Goal: Task Accomplishment & Management: Manage account settings

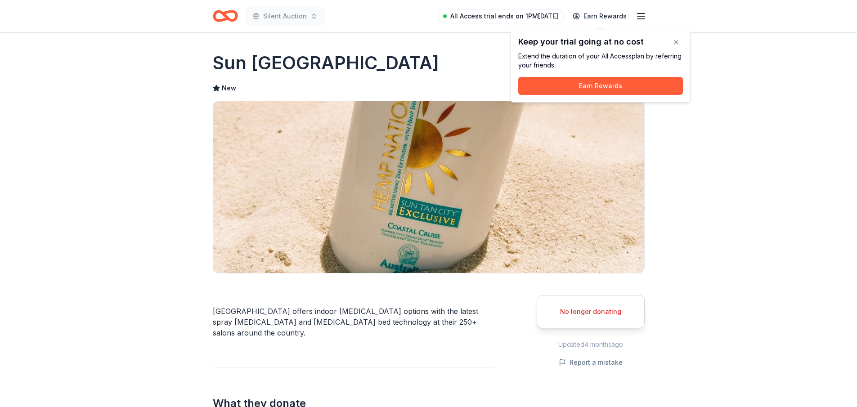
click at [484, 16] on span "All Access trial ends on 1PM[DATE]" at bounding box center [504, 16] width 108 height 11
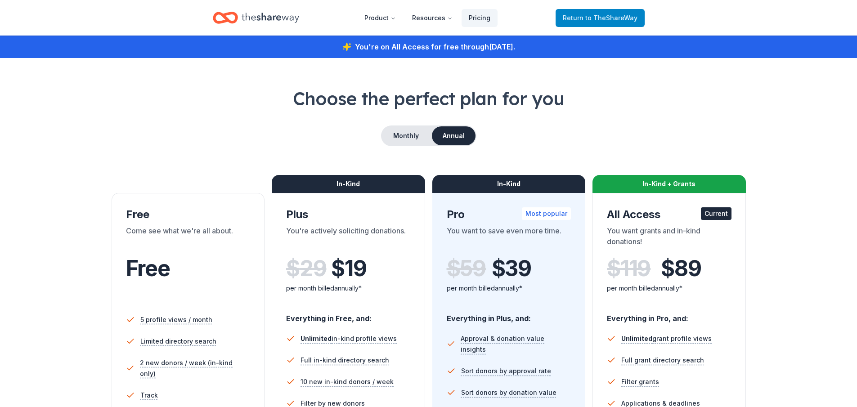
click at [606, 19] on span "to TheShareWay" at bounding box center [612, 18] width 52 height 8
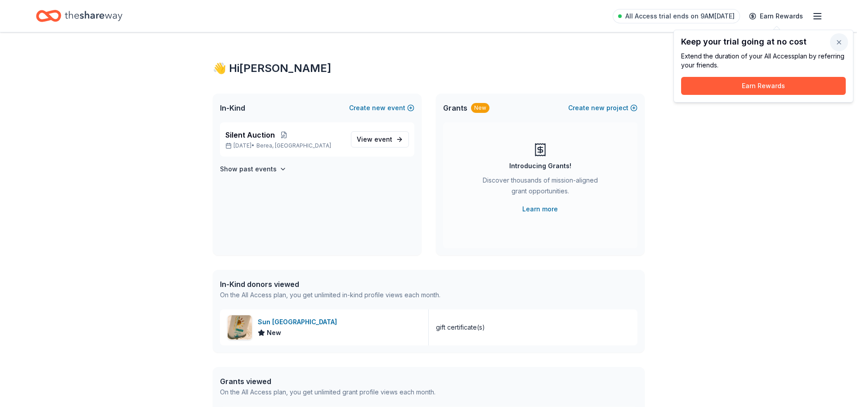
click at [836, 43] on button "button" at bounding box center [839, 42] width 18 height 18
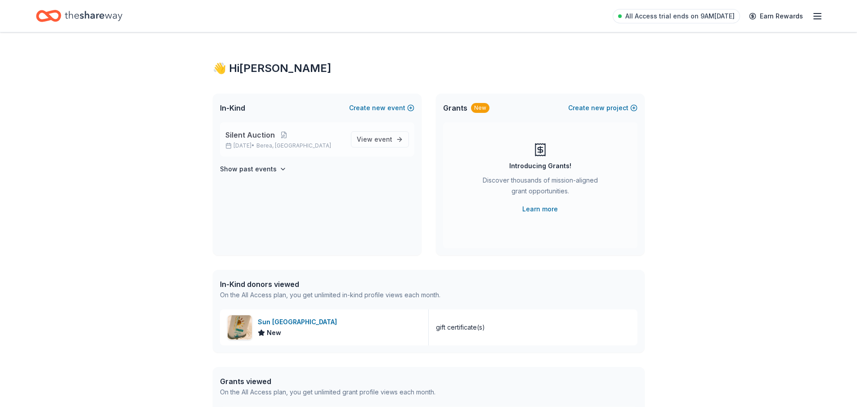
click at [268, 138] on span "Silent Auction" at bounding box center [250, 135] width 50 height 11
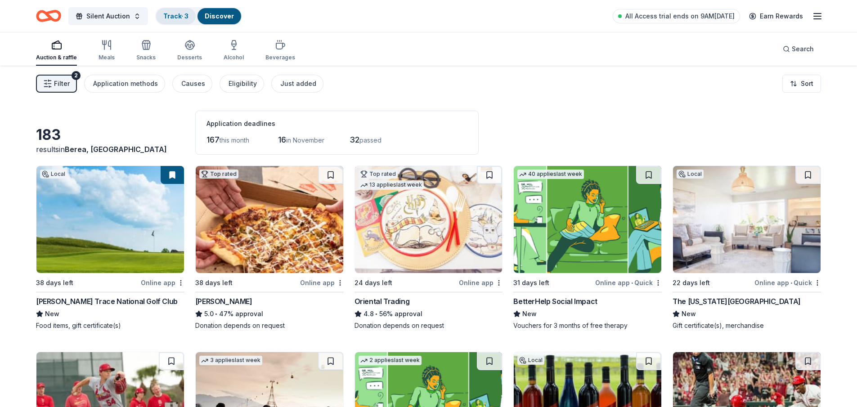
click at [178, 18] on link "Track · 3" at bounding box center [175, 16] width 25 height 8
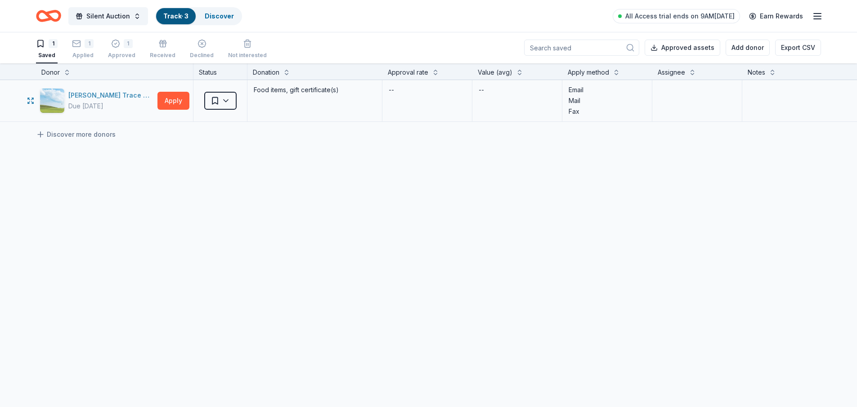
click at [128, 94] on div "[PERSON_NAME] Trace National Golf Club" at bounding box center [111, 95] width 86 height 11
click at [120, 42] on div "1" at bounding box center [121, 43] width 27 height 9
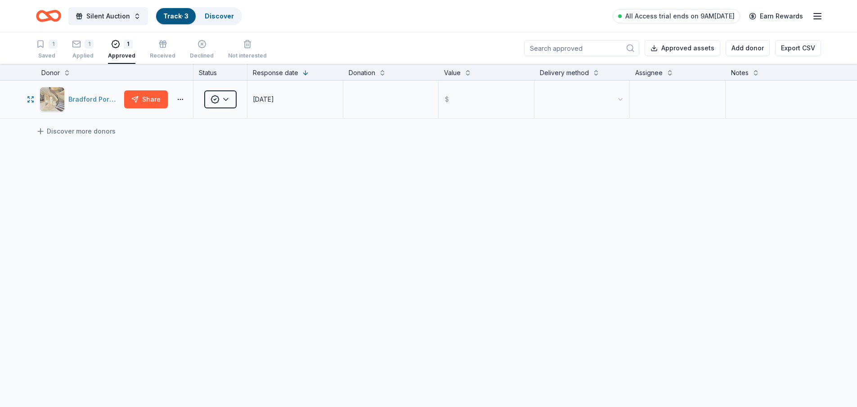
click at [79, 98] on div "Bradford Portraits" at bounding box center [94, 99] width 52 height 11
click at [77, 50] on div "1 Applied" at bounding box center [83, 50] width 22 height 20
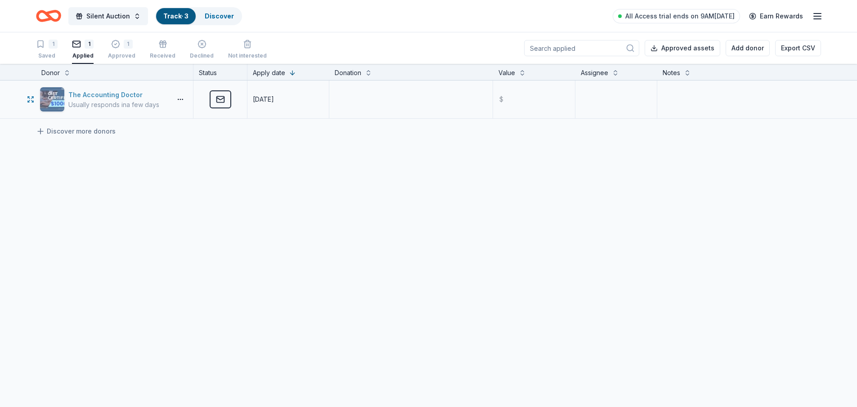
click at [123, 93] on div "The Accounting Doctor" at bounding box center [113, 95] width 91 height 11
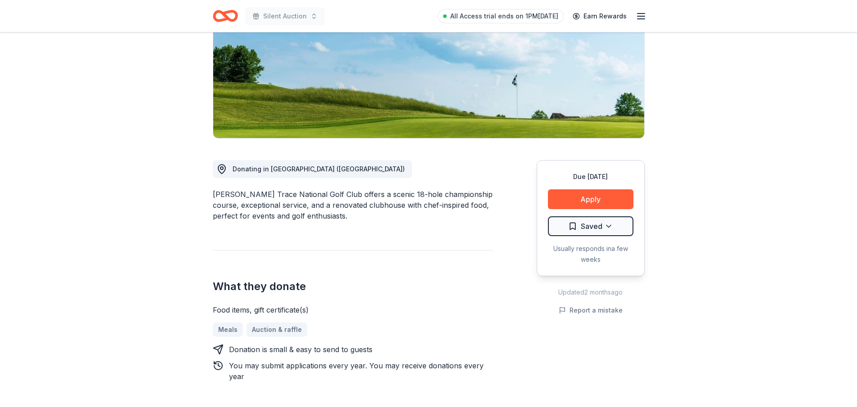
scroll to position [180, 0]
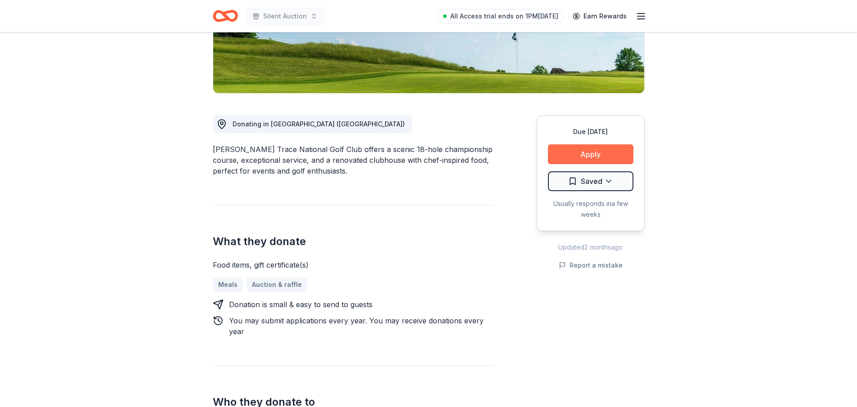
click at [592, 156] on button "Apply" at bounding box center [591, 154] width 86 height 20
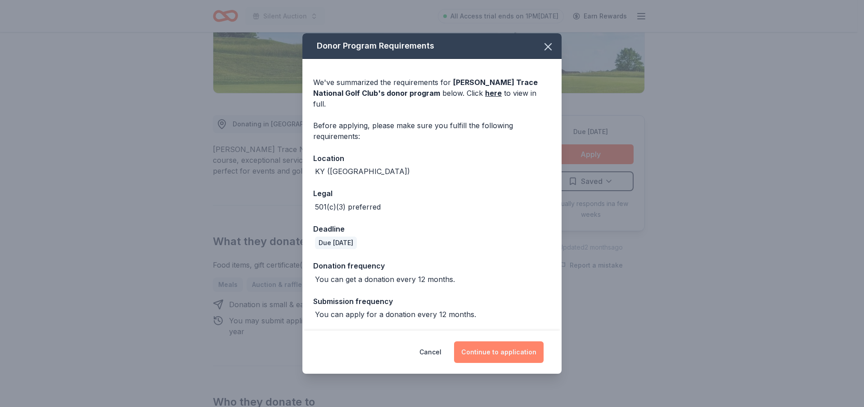
click at [514, 345] on button "Continue to application" at bounding box center [499, 353] width 90 height 22
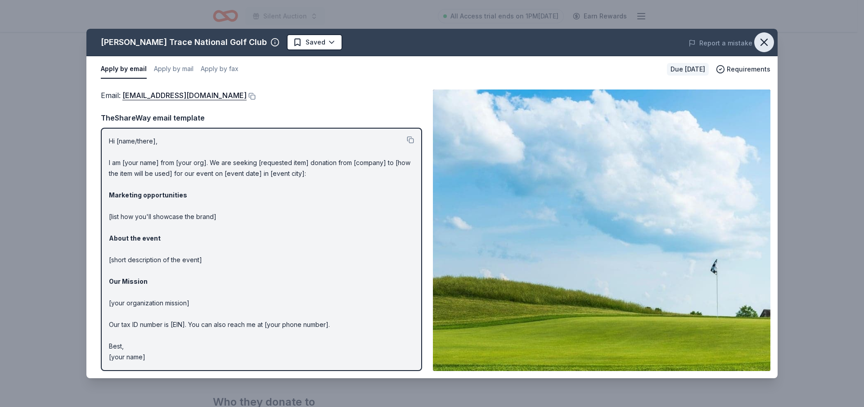
click at [763, 42] on icon "button" at bounding box center [764, 42] width 13 height 13
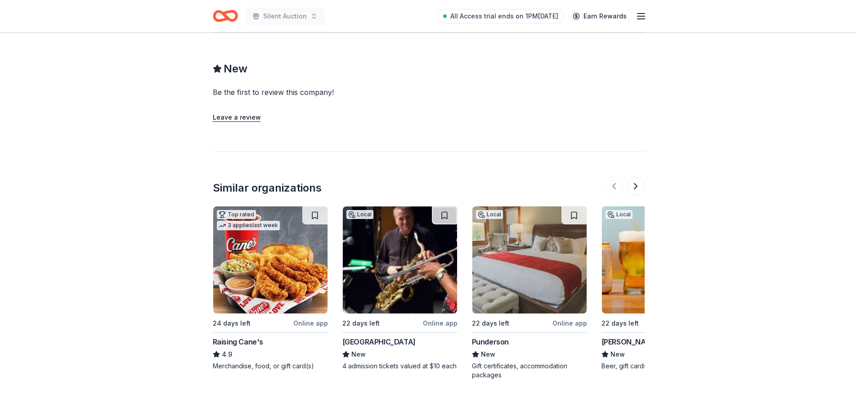
scroll to position [810, 0]
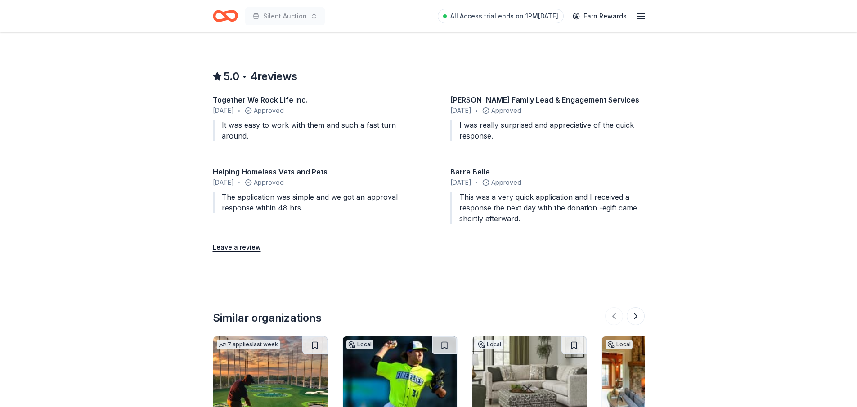
scroll to position [1190, 0]
